Goal: Feedback & Contribution: Contribute content

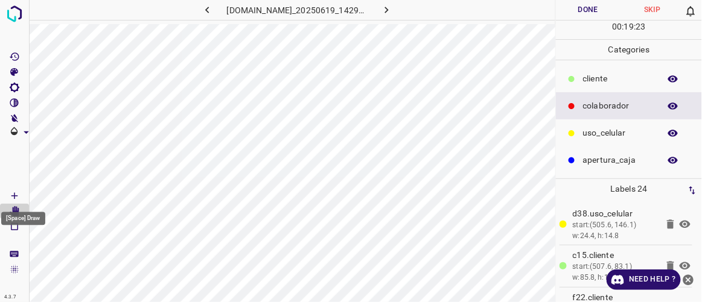
click at [19, 192] on icon "[Space] Draw" at bounding box center [14, 196] width 11 height 11
click at [598, 77] on p "​​cliente" at bounding box center [618, 78] width 71 height 13
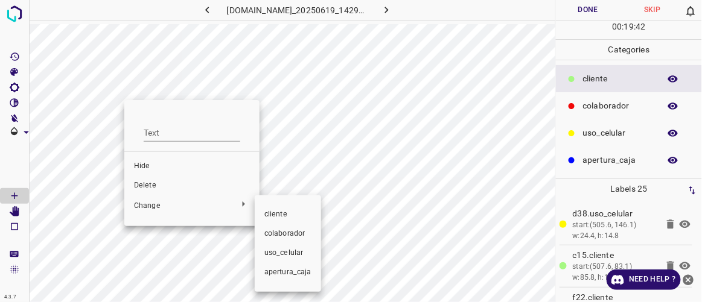
click at [279, 214] on span "​​cliente" at bounding box center [287, 214] width 47 height 11
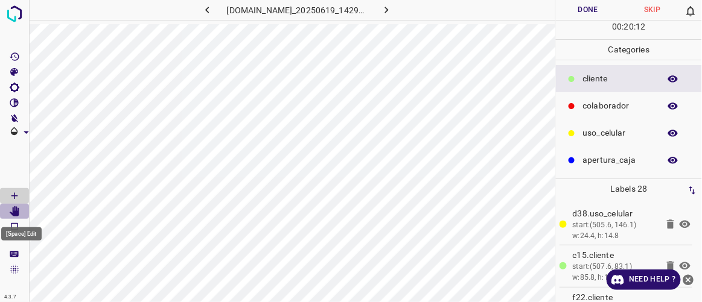
click at [16, 213] on icon "[Space] Edit" at bounding box center [15, 211] width 10 height 11
click at [16, 195] on icon "[Space] Draw" at bounding box center [14, 196] width 11 height 11
click at [13, 215] on icon "[Space] Edit" at bounding box center [15, 211] width 10 height 11
click at [588, 8] on button "Done" at bounding box center [588, 10] width 64 height 20
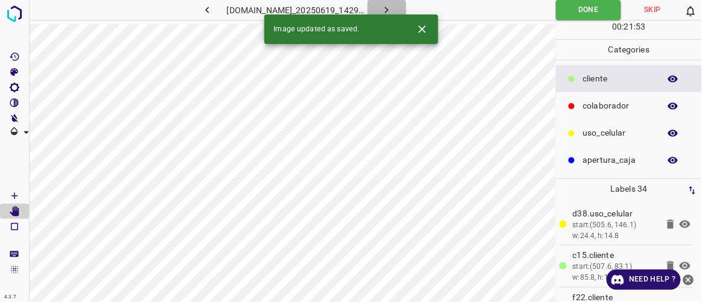
click at [393, 11] on icon "button" at bounding box center [386, 10] width 13 height 13
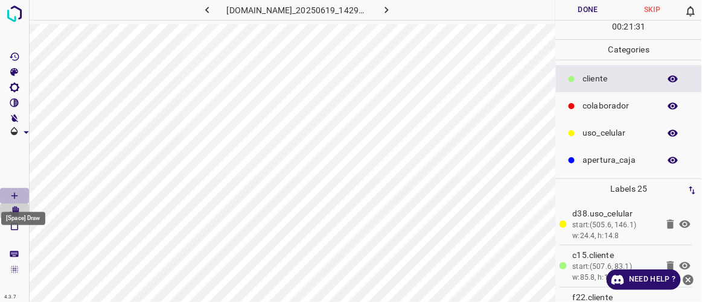
click at [18, 199] on icon "[Space] Draw" at bounding box center [14, 196] width 11 height 11
click at [595, 4] on button "Done" at bounding box center [588, 10] width 64 height 20
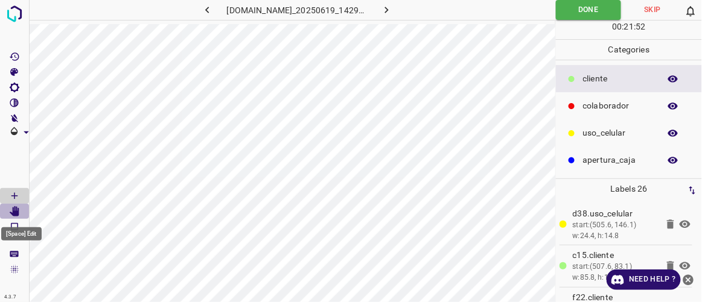
click at [14, 211] on icon "[Space] Edit" at bounding box center [15, 211] width 10 height 11
click at [21, 196] on Draw"] "[Space] Draw" at bounding box center [14, 196] width 29 height 16
drag, startPoint x: 16, startPoint y: 210, endPoint x: 22, endPoint y: 213, distance: 6.2
click at [22, 212] on Edit"] "[Space] Edit" at bounding box center [14, 212] width 29 height 16
click at [20, 191] on Draw"] "[Space] Draw" at bounding box center [14, 196] width 29 height 16
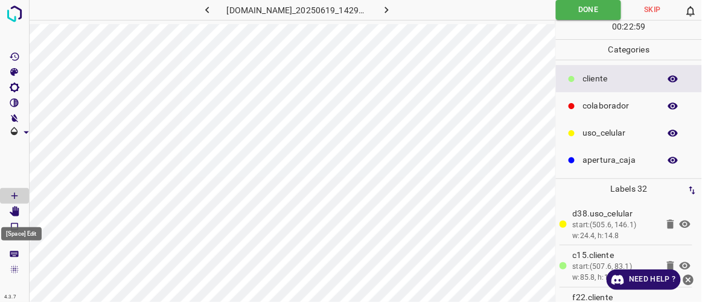
click at [14, 209] on icon "[Space] Edit" at bounding box center [15, 211] width 10 height 11
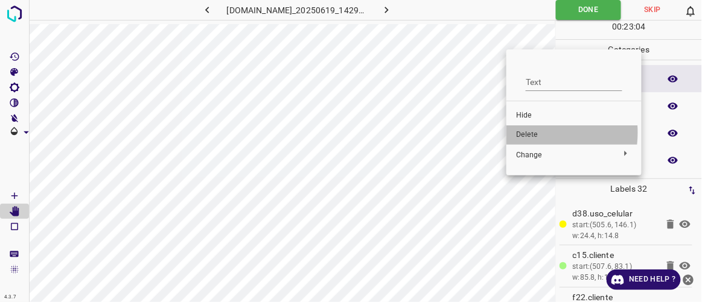
click at [525, 133] on span "Delete" at bounding box center [574, 135] width 116 height 11
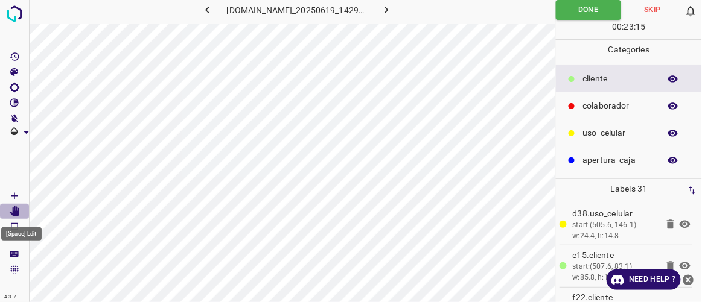
click at [22, 208] on Edit"] "[Space] Edit" at bounding box center [14, 212] width 29 height 16
click at [22, 194] on Draw"] "[Space] Draw" at bounding box center [14, 196] width 29 height 16
click at [19, 210] on icon "[Space] Edit" at bounding box center [15, 211] width 10 height 11
click at [389, 11] on icon "button" at bounding box center [387, 10] width 4 height 7
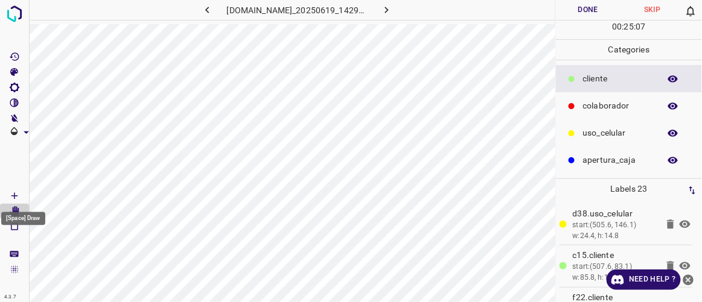
click at [17, 191] on icon "[Space] Draw" at bounding box center [14, 196] width 11 height 11
click at [18, 210] on icon "[Space] Edit" at bounding box center [15, 211] width 10 height 11
click at [16, 193] on icon "[Space] Draw" at bounding box center [14, 196] width 11 height 11
click at [18, 209] on icon "[Space] Edit" at bounding box center [15, 211] width 10 height 11
click at [18, 191] on icon "[Space] Draw" at bounding box center [14, 196] width 11 height 11
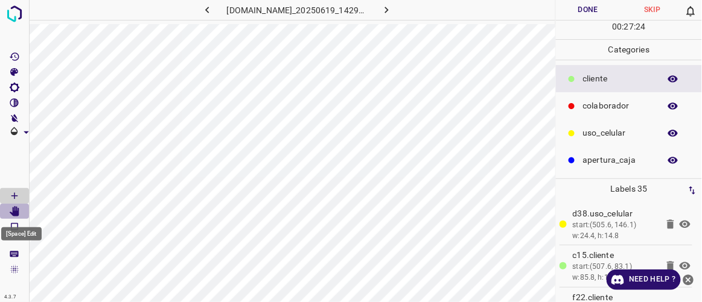
click at [21, 211] on Edit"] "[Space] Edit" at bounding box center [14, 212] width 29 height 16
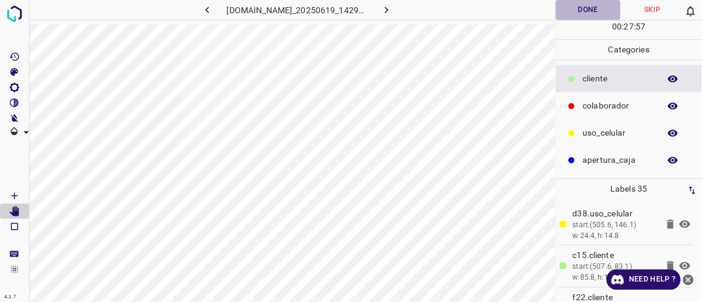
click at [577, 8] on button "Done" at bounding box center [588, 10] width 64 height 20
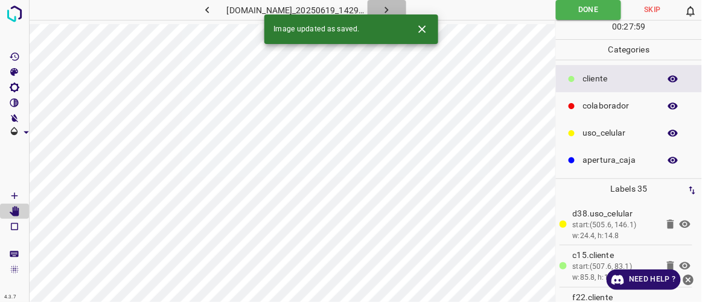
click at [406, 10] on button "button" at bounding box center [387, 10] width 39 height 20
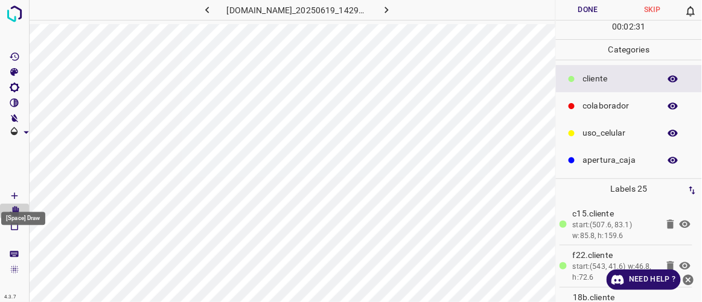
click at [19, 193] on icon "[Space] Draw" at bounding box center [14, 196] width 11 height 11
click at [13, 207] on body "4.3.7 [DOMAIN_NAME]_20250619_142904_000005070.jpg Done Skip 0 00 : 02 : 33 Cate…" at bounding box center [351, 151] width 702 height 302
click at [16, 210] on icon "[Space] Edit" at bounding box center [14, 211] width 11 height 11
click at [13, 196] on icon "[Space] Draw" at bounding box center [14, 196] width 6 height 6
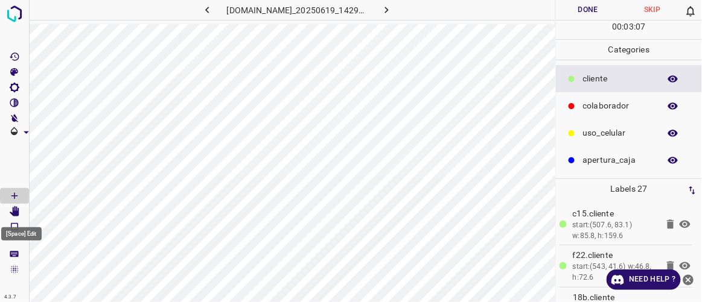
click at [16, 214] on icon "[Space] Edit" at bounding box center [15, 211] width 10 height 11
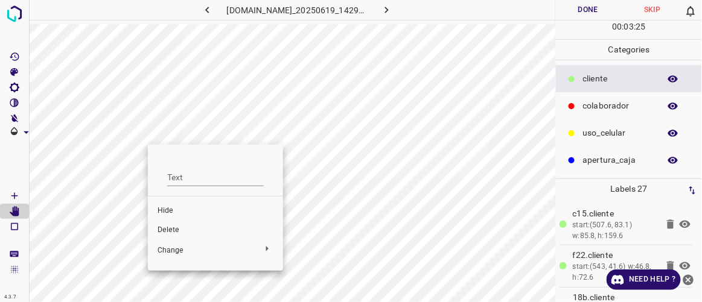
click at [159, 231] on span "Delete" at bounding box center [216, 230] width 116 height 11
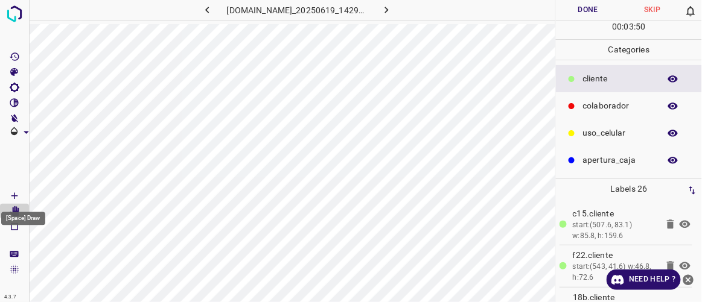
click at [22, 193] on Draw"] "[Space] Draw" at bounding box center [14, 196] width 29 height 16
click at [14, 211] on icon "[Space] Edit" at bounding box center [15, 211] width 10 height 11
click at [24, 196] on Draw"] "[Space] Draw" at bounding box center [14, 196] width 29 height 16
click at [15, 209] on icon "[Space] Edit" at bounding box center [15, 211] width 10 height 11
click at [13, 194] on icon "[Space] Draw" at bounding box center [14, 196] width 11 height 11
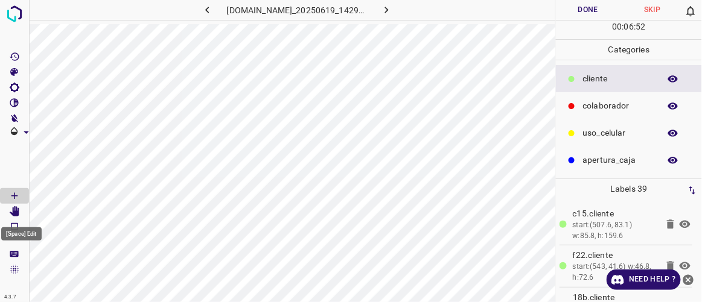
click at [18, 208] on icon "[Space] Edit" at bounding box center [15, 211] width 10 height 11
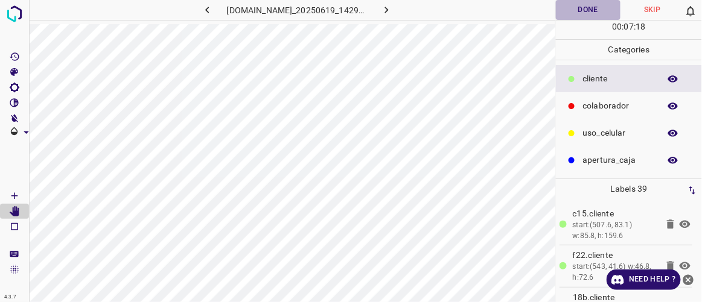
click at [582, 8] on button "Done" at bounding box center [588, 10] width 64 height 20
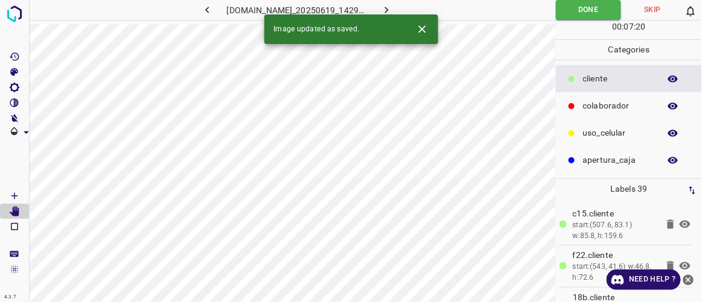
click at [406, 10] on button "button" at bounding box center [387, 10] width 39 height 20
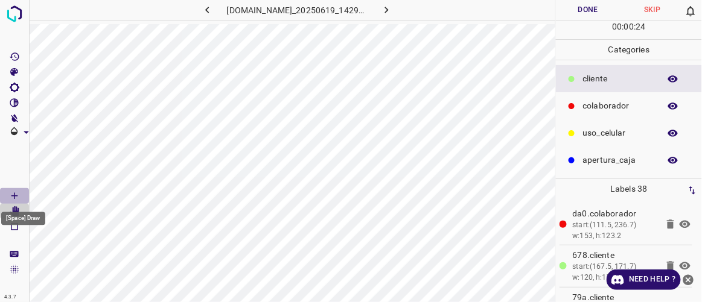
click at [11, 196] on icon "[Space] Draw" at bounding box center [14, 196] width 11 height 11
click at [16, 211] on icon "[Space] Edit" at bounding box center [15, 211] width 10 height 11
click at [16, 208] on icon "[Space] Edit" at bounding box center [15, 211] width 10 height 11
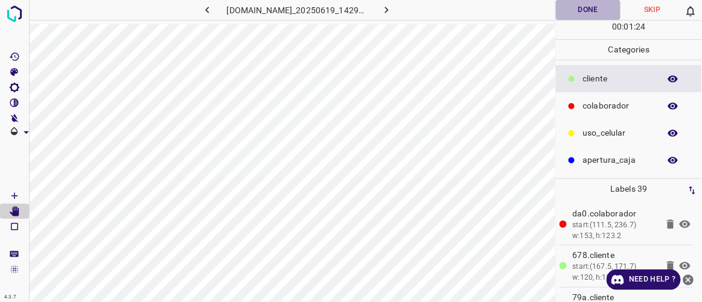
click at [598, 9] on button "Done" at bounding box center [588, 10] width 64 height 20
click at [21, 193] on Draw"] "[Space] Draw" at bounding box center [14, 196] width 29 height 16
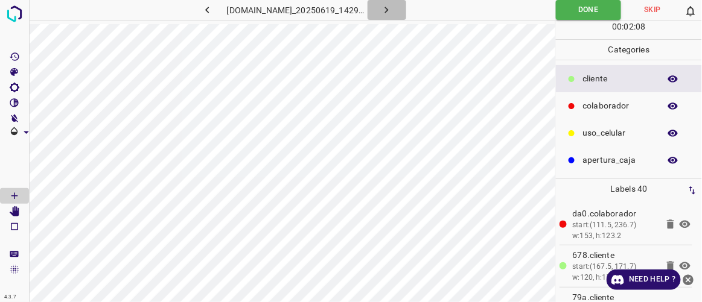
click at [406, 8] on button "button" at bounding box center [387, 10] width 39 height 20
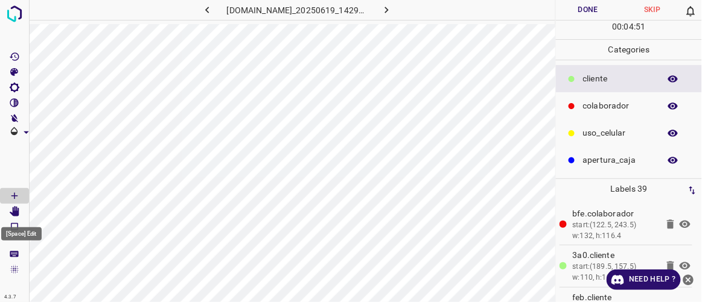
click at [18, 212] on icon "[Space] Edit" at bounding box center [15, 211] width 10 height 11
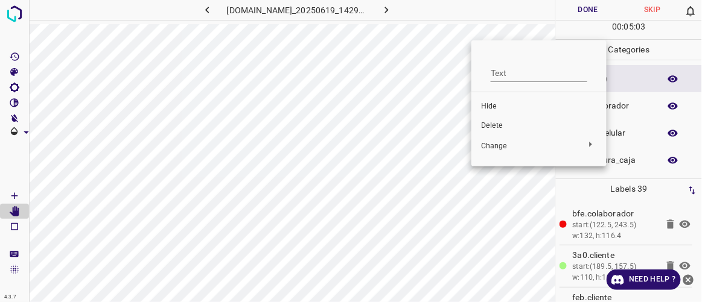
click at [493, 125] on span "Delete" at bounding box center [539, 126] width 116 height 11
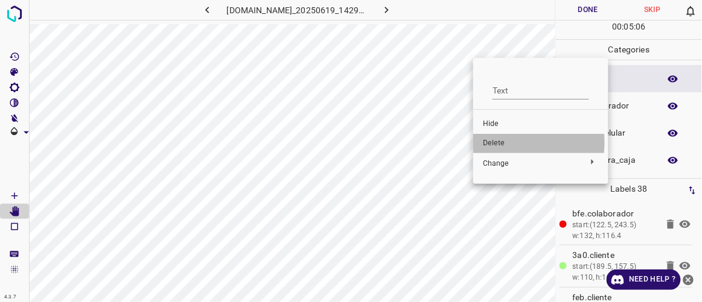
click at [491, 142] on span "Delete" at bounding box center [541, 143] width 116 height 11
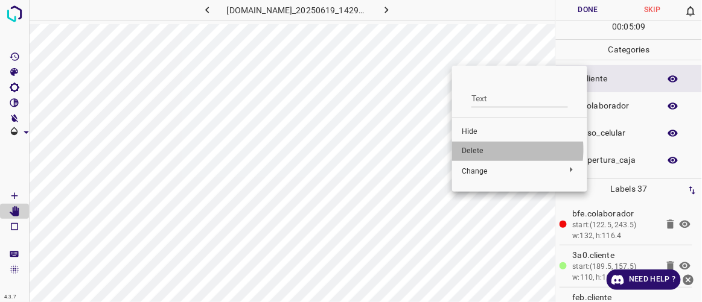
click at [473, 150] on span "Delete" at bounding box center [520, 151] width 116 height 11
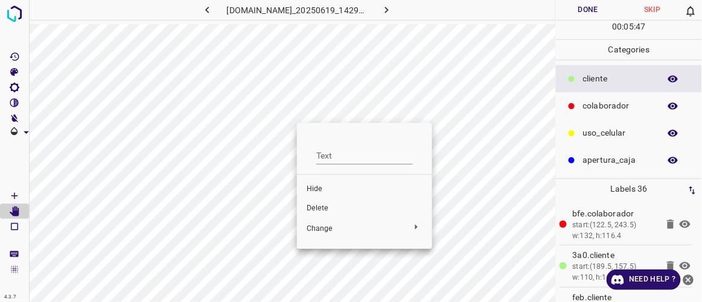
click at [321, 211] on span "Delete" at bounding box center [365, 208] width 116 height 11
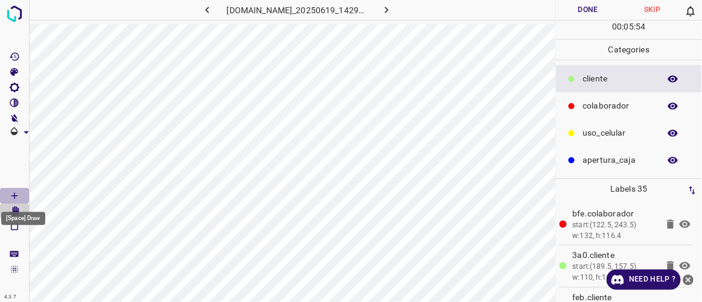
click at [19, 193] on icon "[Space] Draw" at bounding box center [14, 196] width 11 height 11
click at [18, 212] on icon "[Space] Edit" at bounding box center [15, 211] width 10 height 11
click at [582, 8] on button "Done" at bounding box center [588, 10] width 64 height 20
click at [393, 11] on icon "button" at bounding box center [386, 10] width 13 height 13
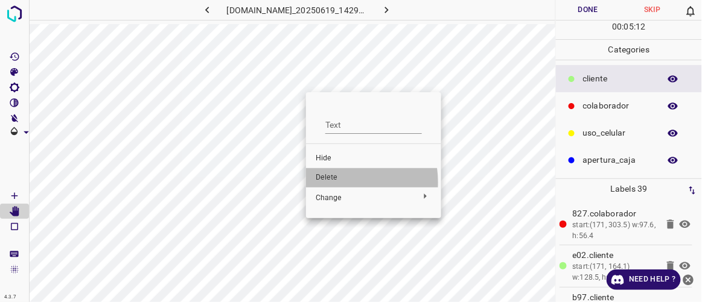
click at [327, 182] on span "Delete" at bounding box center [374, 178] width 116 height 11
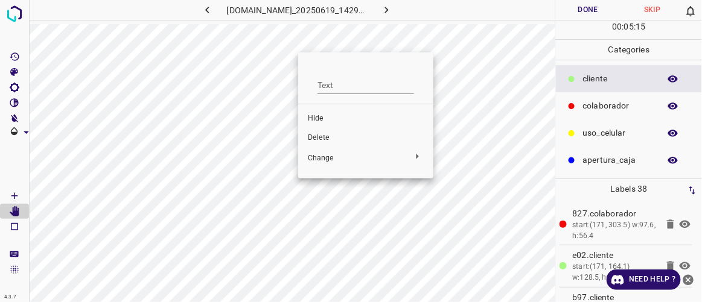
click at [320, 138] on span "Delete" at bounding box center [366, 138] width 116 height 11
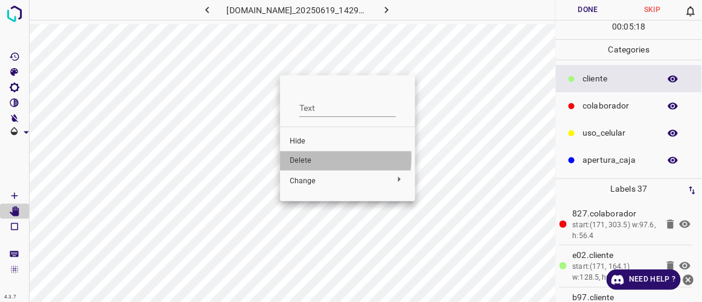
click at [299, 158] on span "Delete" at bounding box center [348, 161] width 116 height 11
